Goal: Task Accomplishment & Management: Use online tool/utility

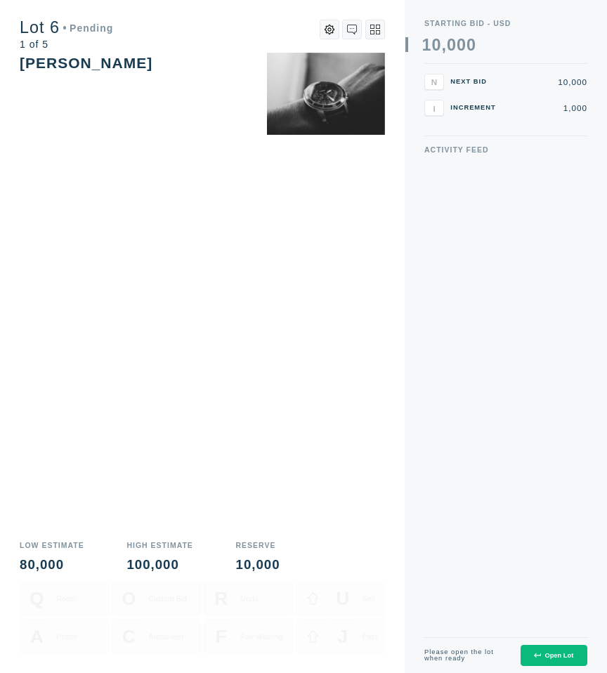
click at [550, 652] on div "Open Lot" at bounding box center [553, 655] width 39 height 7
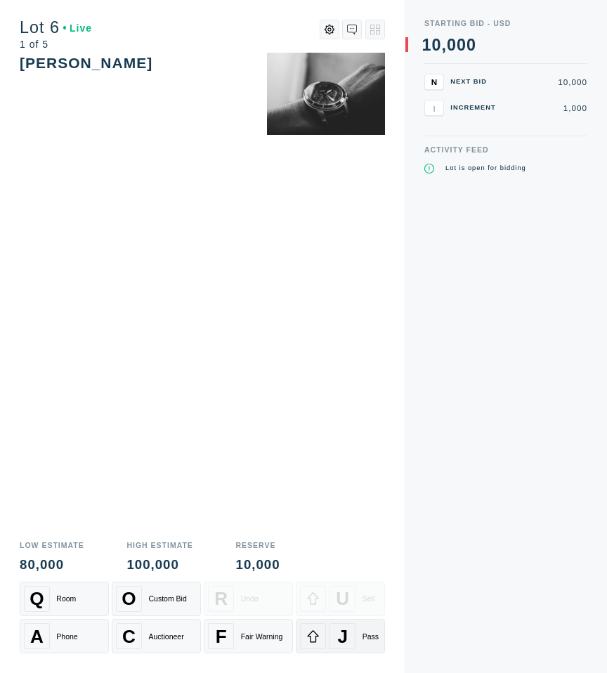
click at [342, 642] on span "J" at bounding box center [343, 636] width 11 height 22
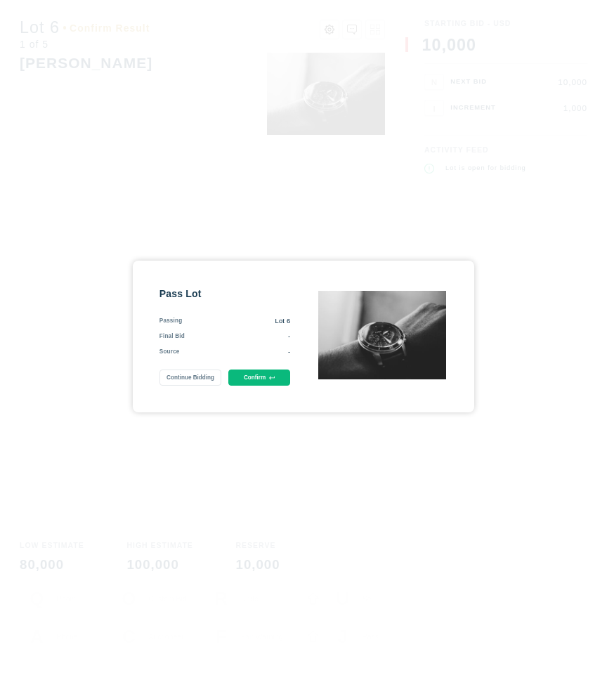
click at [261, 376] on button "Confirm" at bounding box center [259, 377] width 62 height 16
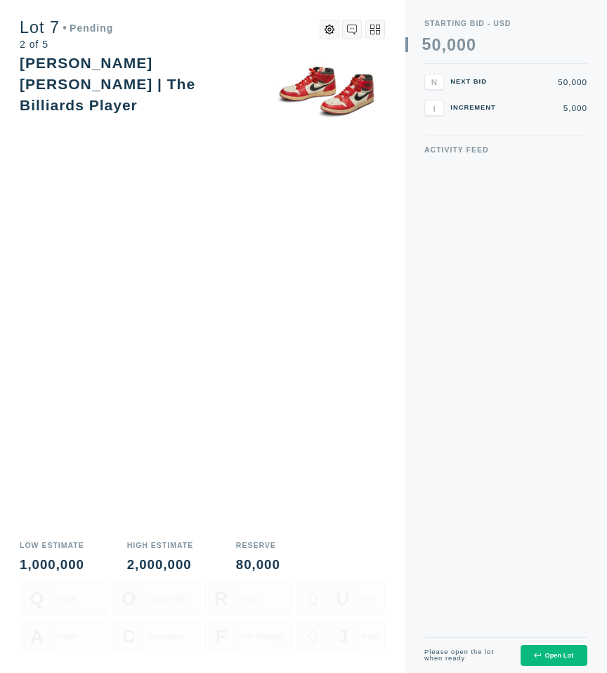
click at [560, 656] on div "Open Lot" at bounding box center [553, 655] width 39 height 7
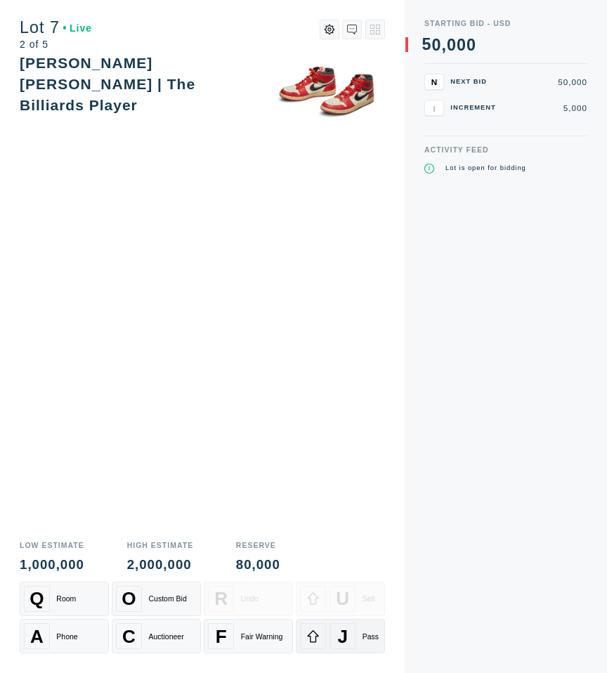
click at [338, 635] on span "J" at bounding box center [343, 636] width 11 height 22
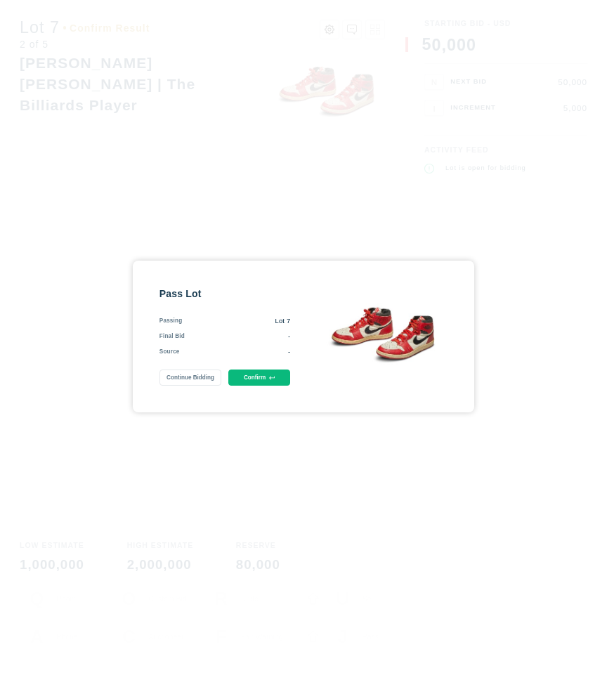
click at [266, 382] on button "Confirm" at bounding box center [259, 377] width 62 height 16
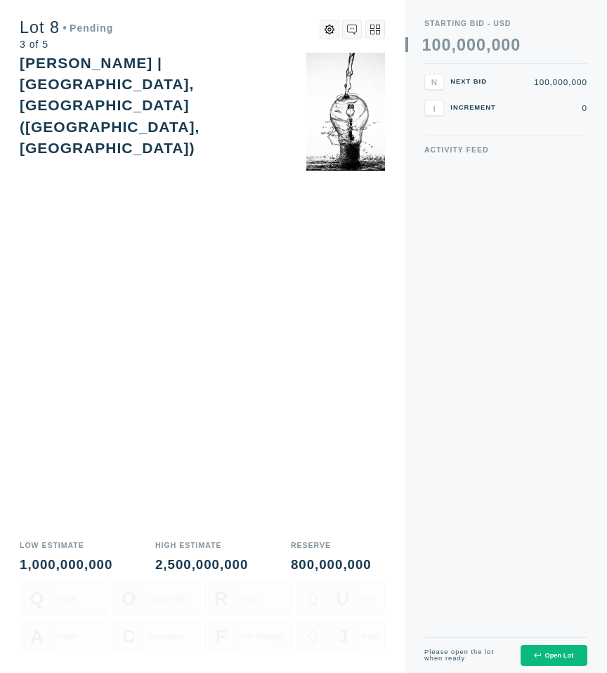
click at [558, 647] on button "Open Lot" at bounding box center [553, 655] width 67 height 22
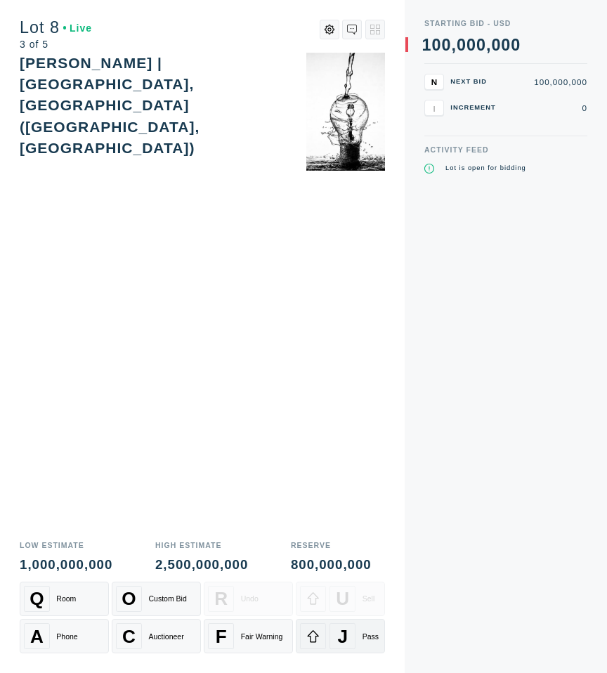
click at [340, 641] on span "J" at bounding box center [343, 636] width 11 height 22
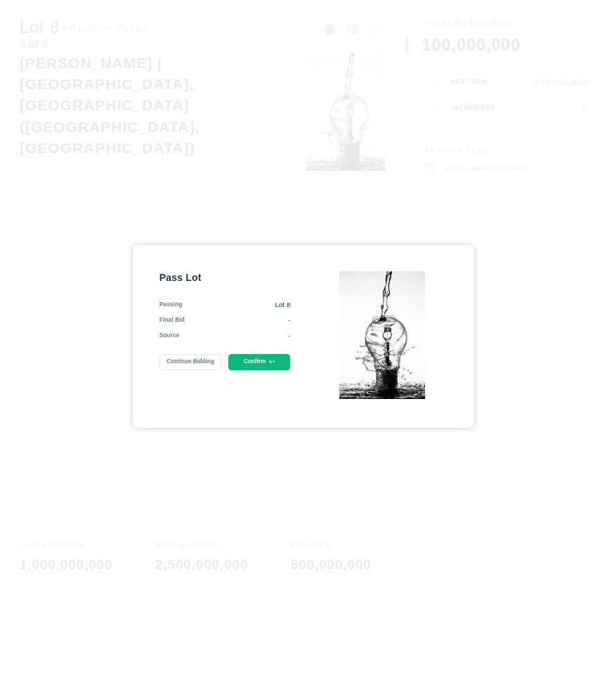
click at [261, 354] on button "Confirm" at bounding box center [259, 362] width 62 height 16
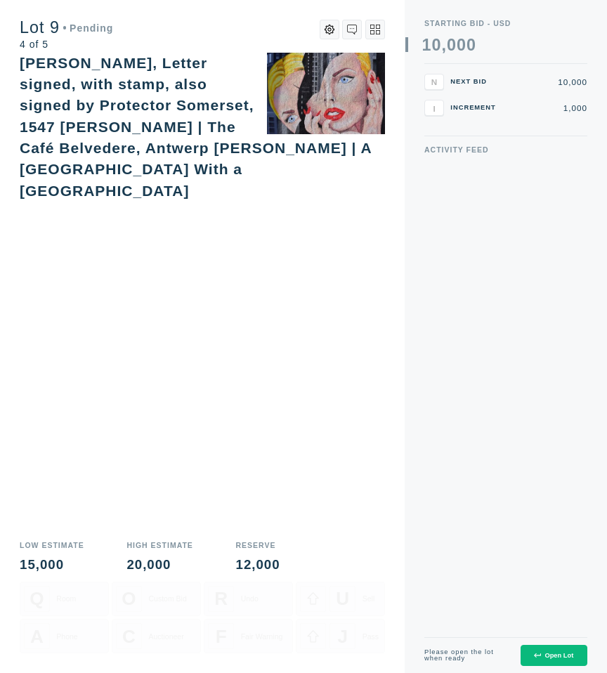
click at [564, 647] on button "Open Lot" at bounding box center [553, 655] width 67 height 22
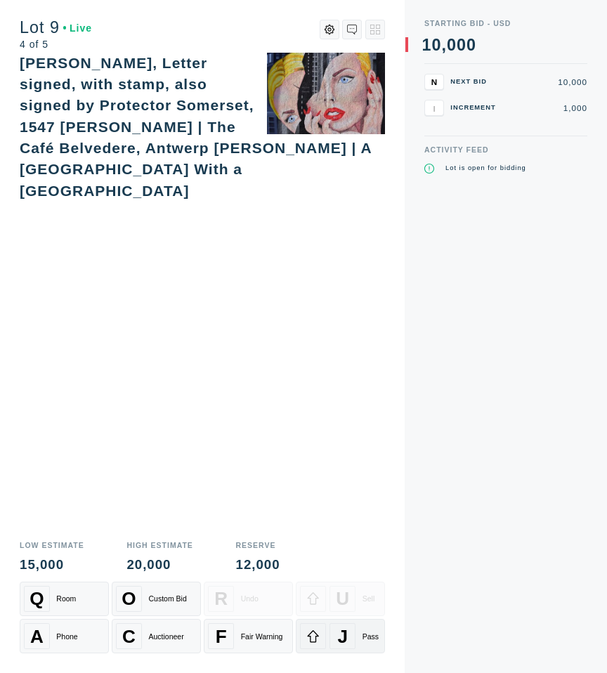
click at [326, 627] on div "J Pass" at bounding box center [340, 636] width 81 height 26
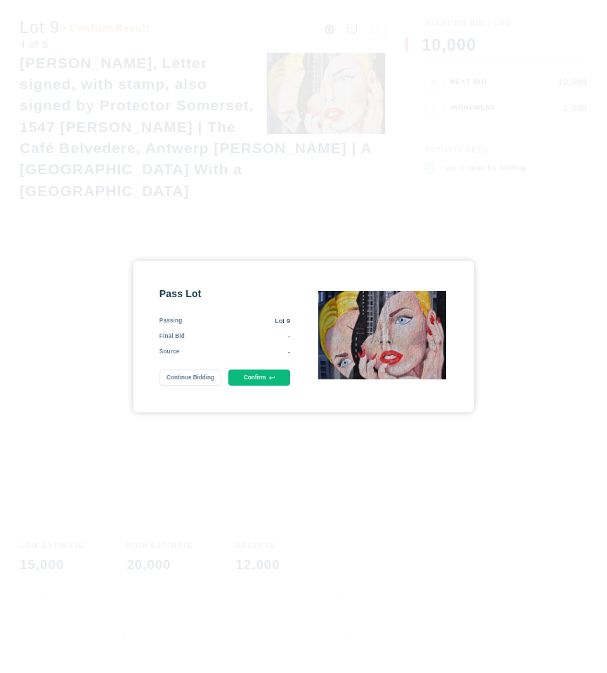
click at [253, 368] on div "Pass Lot Passing Lot 9 Final Bid - Source - Continue Bidding Confirm" at bounding box center [224, 336] width 131 height 99
click at [255, 378] on button "Confirm" at bounding box center [259, 377] width 62 height 16
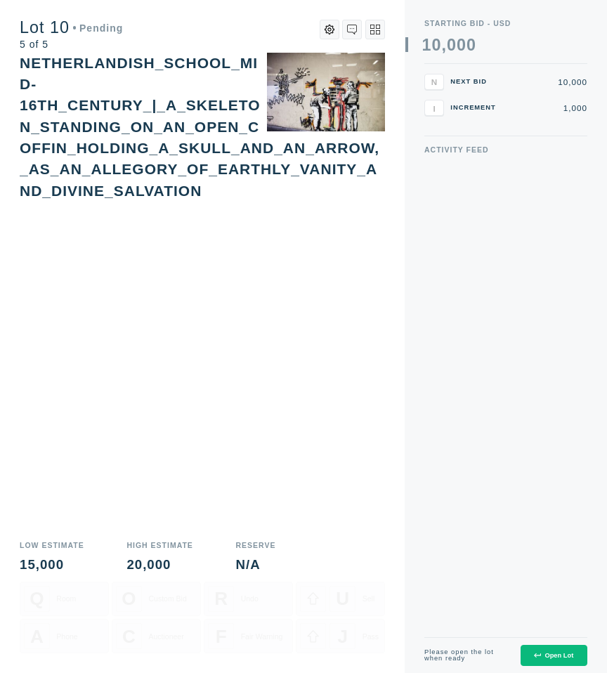
click at [553, 652] on div "Open Lot" at bounding box center [553, 655] width 39 height 7
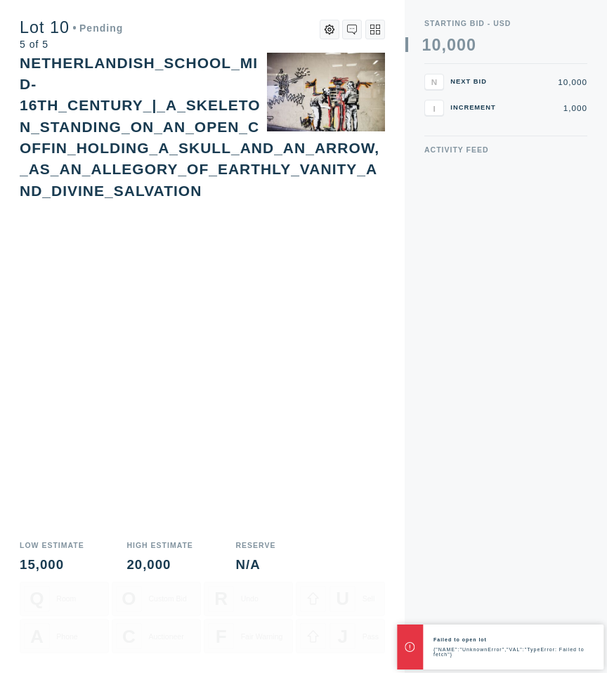
click at [465, 581] on div "Activity Feed" at bounding box center [505, 391] width 163 height 490
click at [499, 534] on div "Activity Feed" at bounding box center [505, 391] width 163 height 490
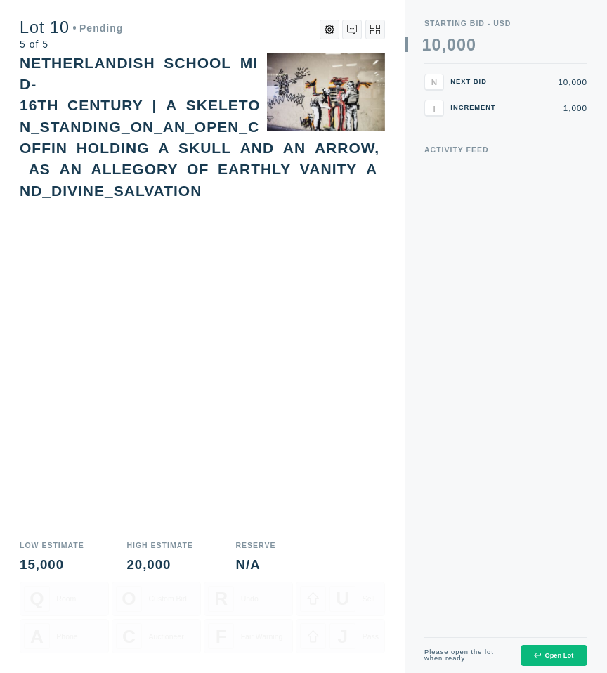
click at [529, 654] on button "Open Lot" at bounding box center [553, 655] width 67 height 22
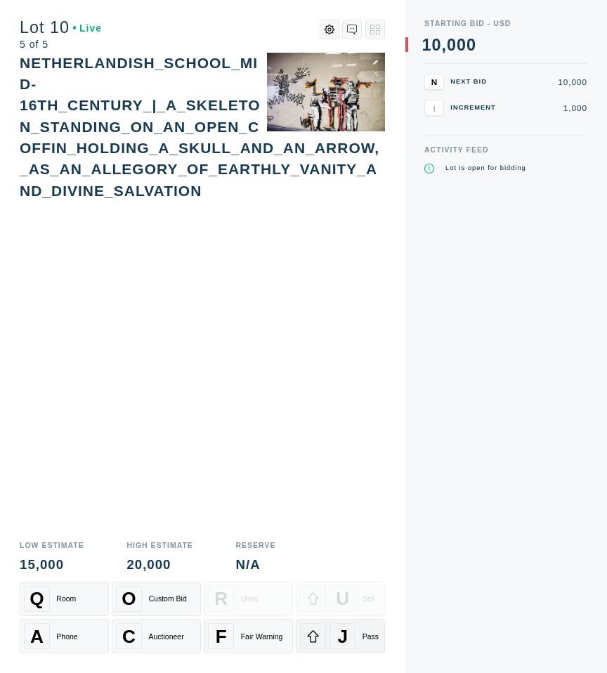
click at [334, 645] on div "J" at bounding box center [342, 636] width 26 height 26
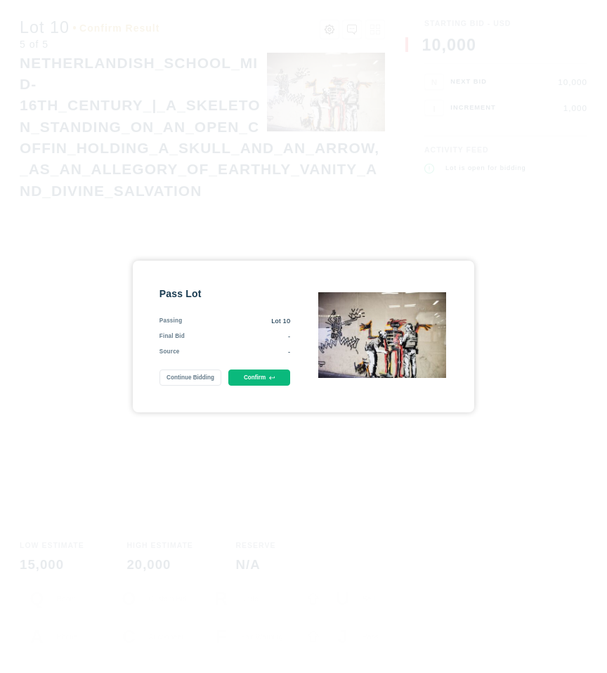
click at [265, 382] on button "Confirm" at bounding box center [259, 377] width 62 height 16
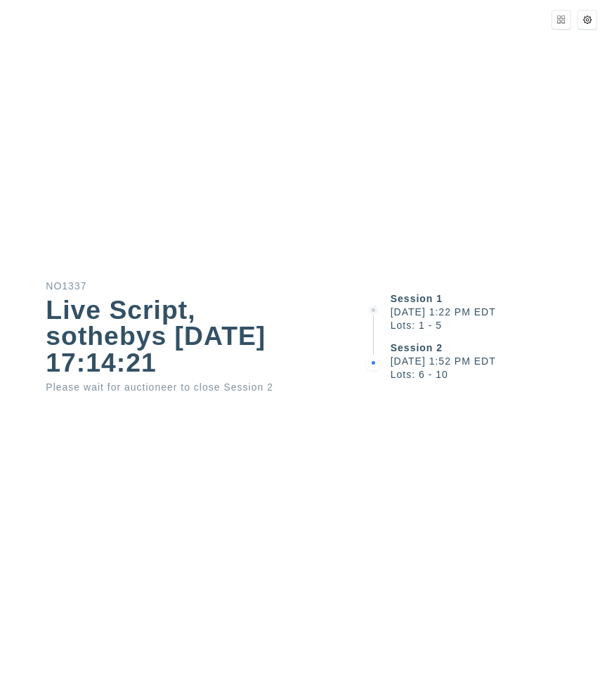
click at [461, 462] on div "Session 1 [DATE] 1:22 PM EDT Lots: 1 - 5 Session 2 [DATE] 1:52 PM EDT Lots: 6 -…" at bounding box center [485, 336] width 243 height 673
